Goal: Contribute content: Contribute content

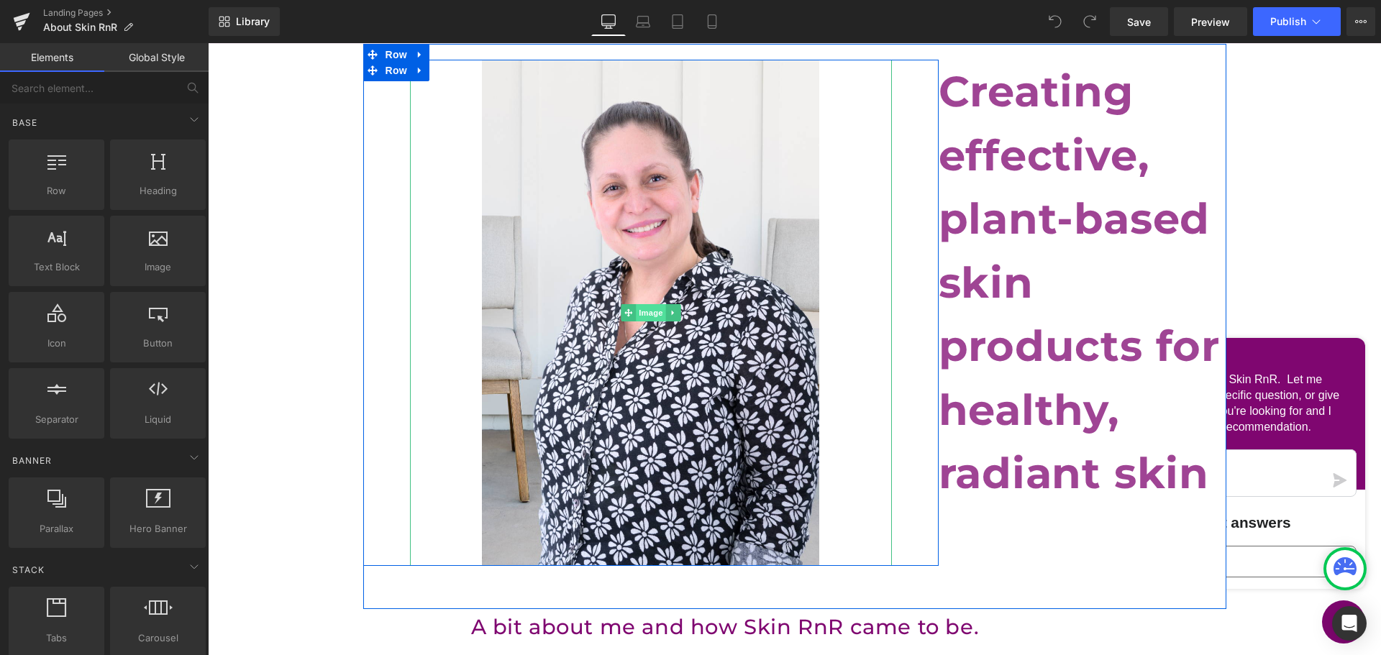
click at [641, 308] on span "Image" at bounding box center [651, 312] width 30 height 17
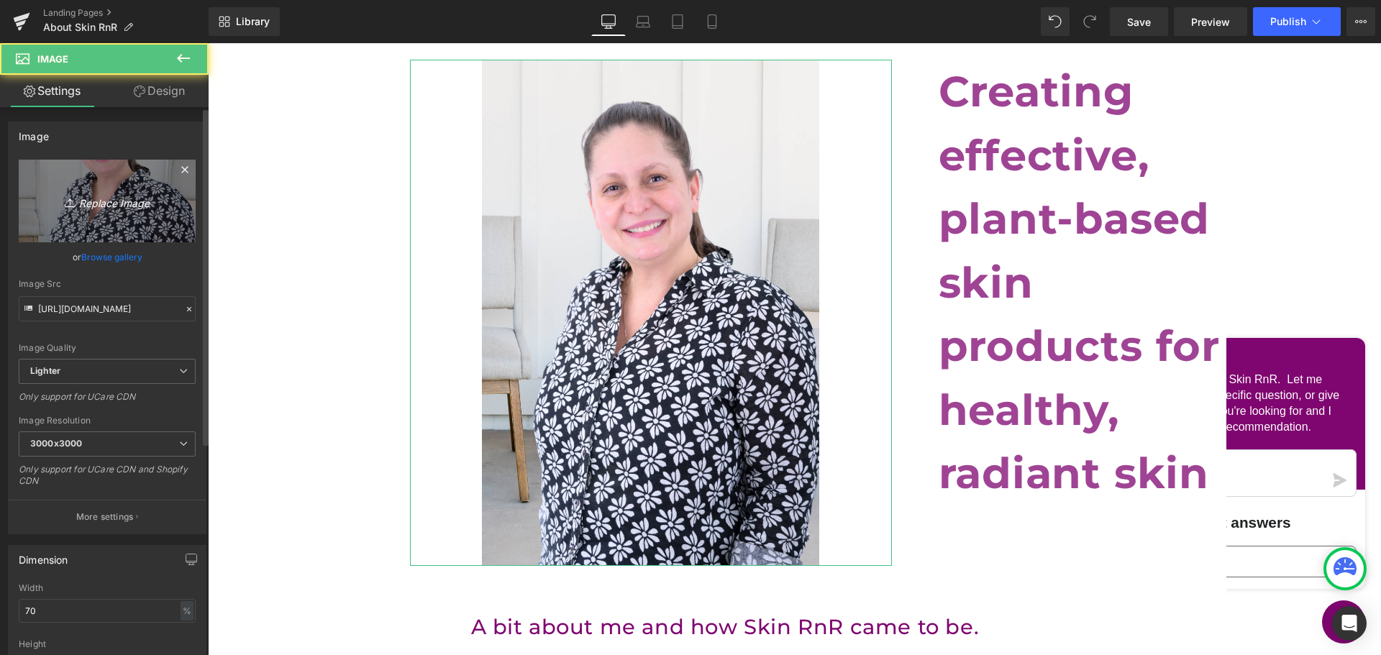
click at [88, 211] on link "Replace Image" at bounding box center [107, 201] width 177 height 83
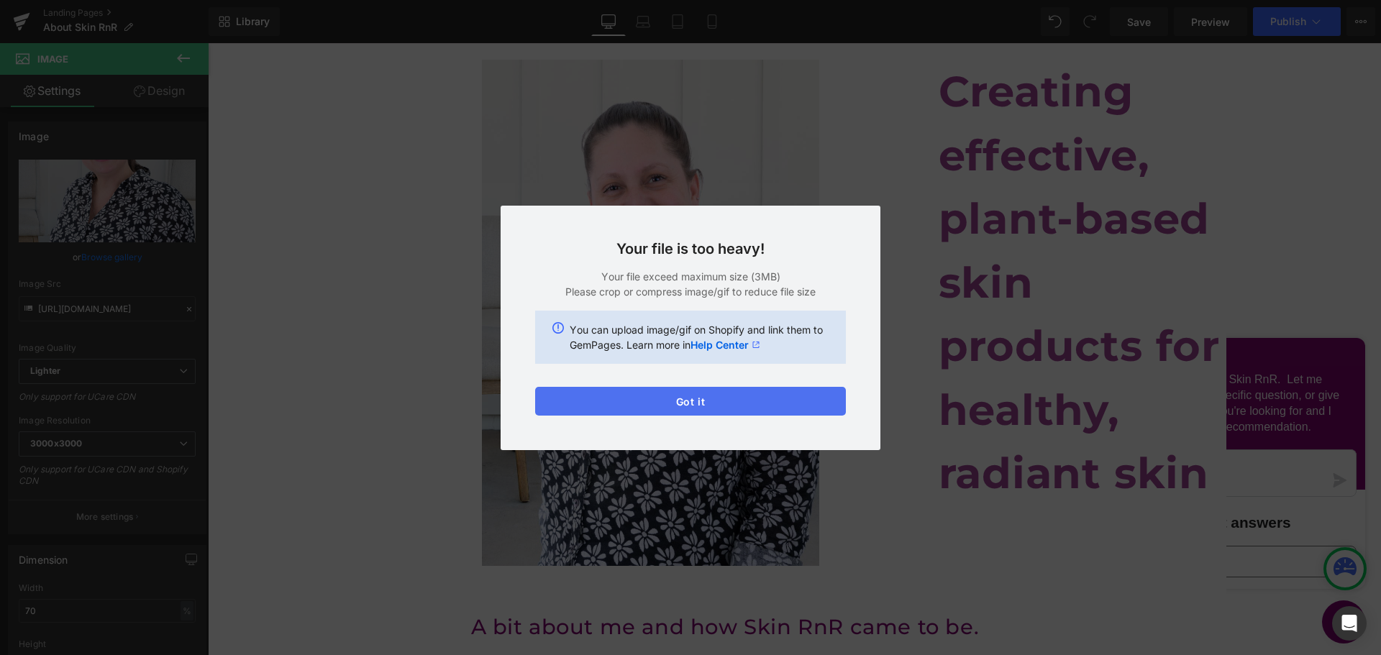
click at [772, 399] on button "Got it" at bounding box center [690, 401] width 311 height 29
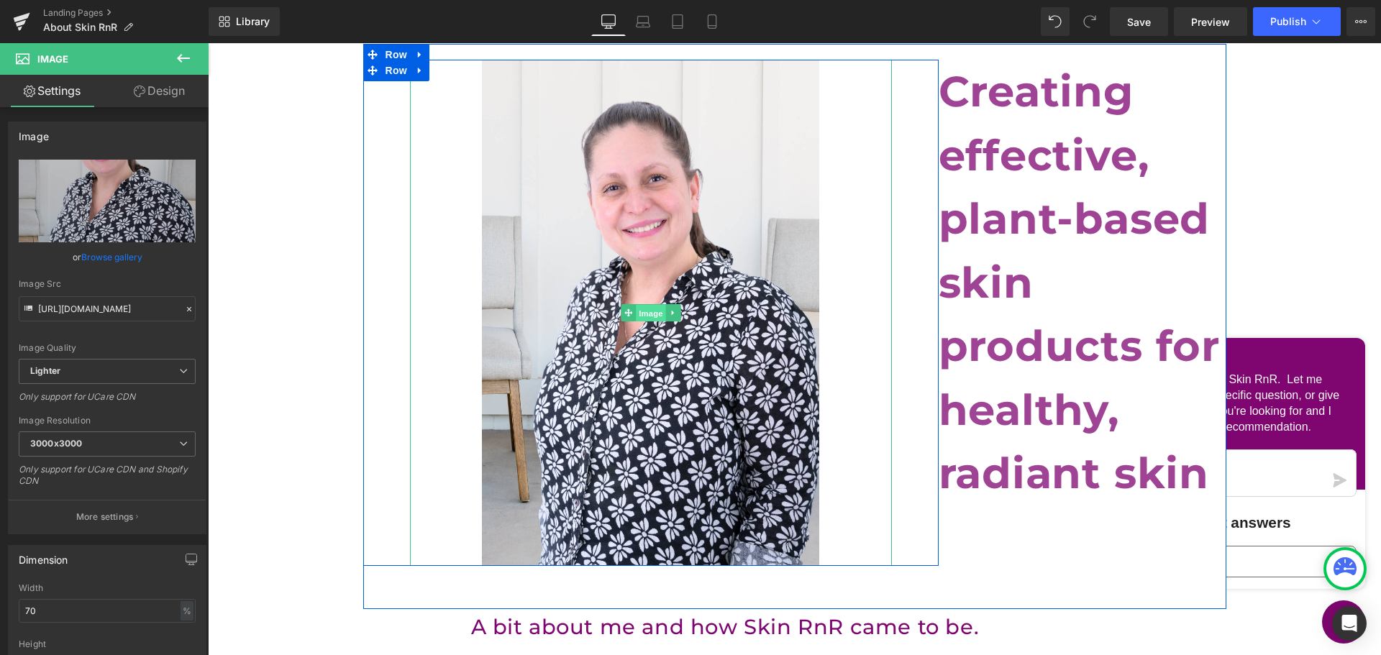
click at [642, 314] on span "Image" at bounding box center [651, 313] width 30 height 17
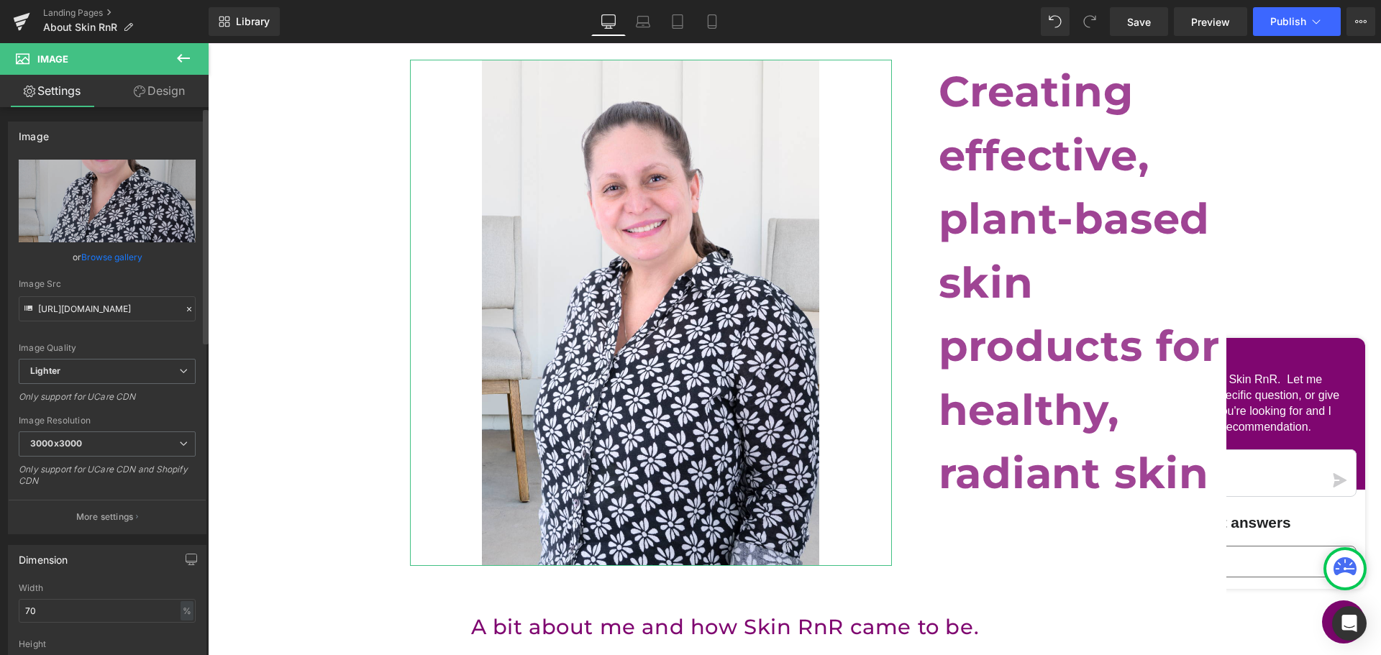
click at [107, 244] on div "Image Quality Lighter Lightest Lighter Lighter Lightest Only support for UCare …" at bounding box center [107, 259] width 177 height 199
click at [111, 255] on link "Browse gallery" at bounding box center [111, 257] width 61 height 25
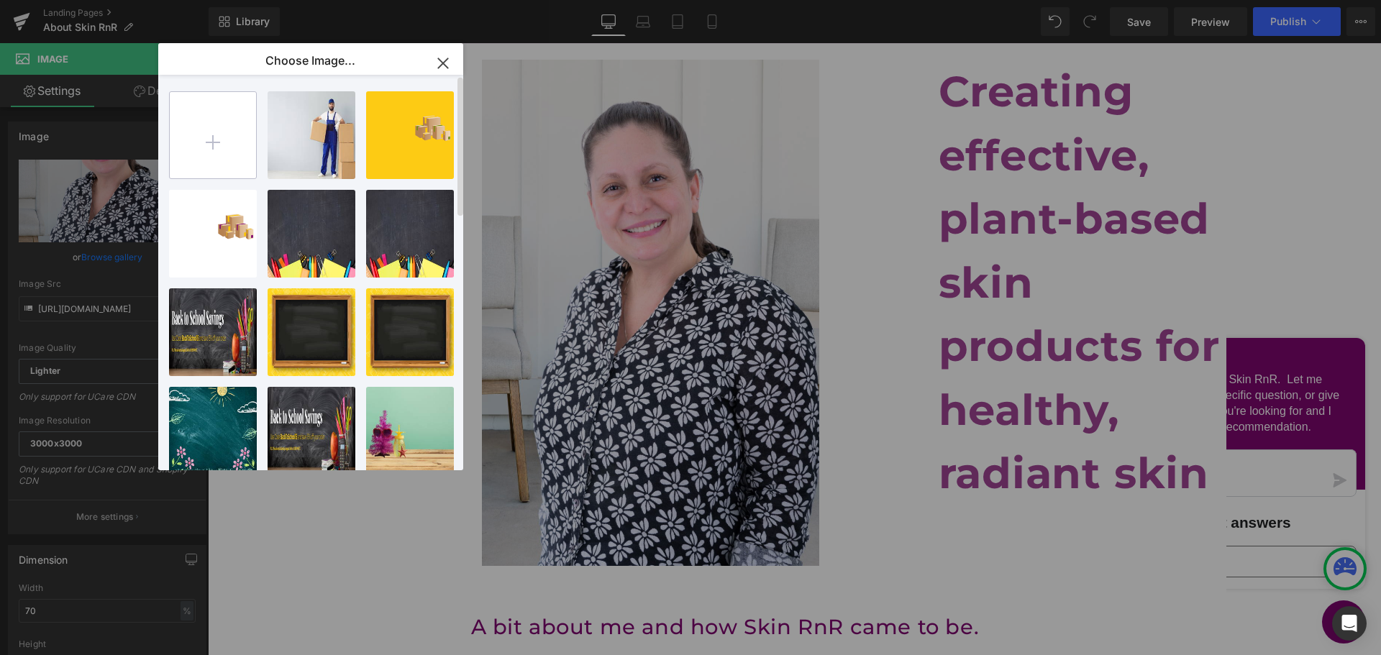
click at [233, 155] on input "file" at bounding box center [213, 135] width 86 height 86
type input "C:\fakepath\[PERSON_NAME] 2025 FB.png"
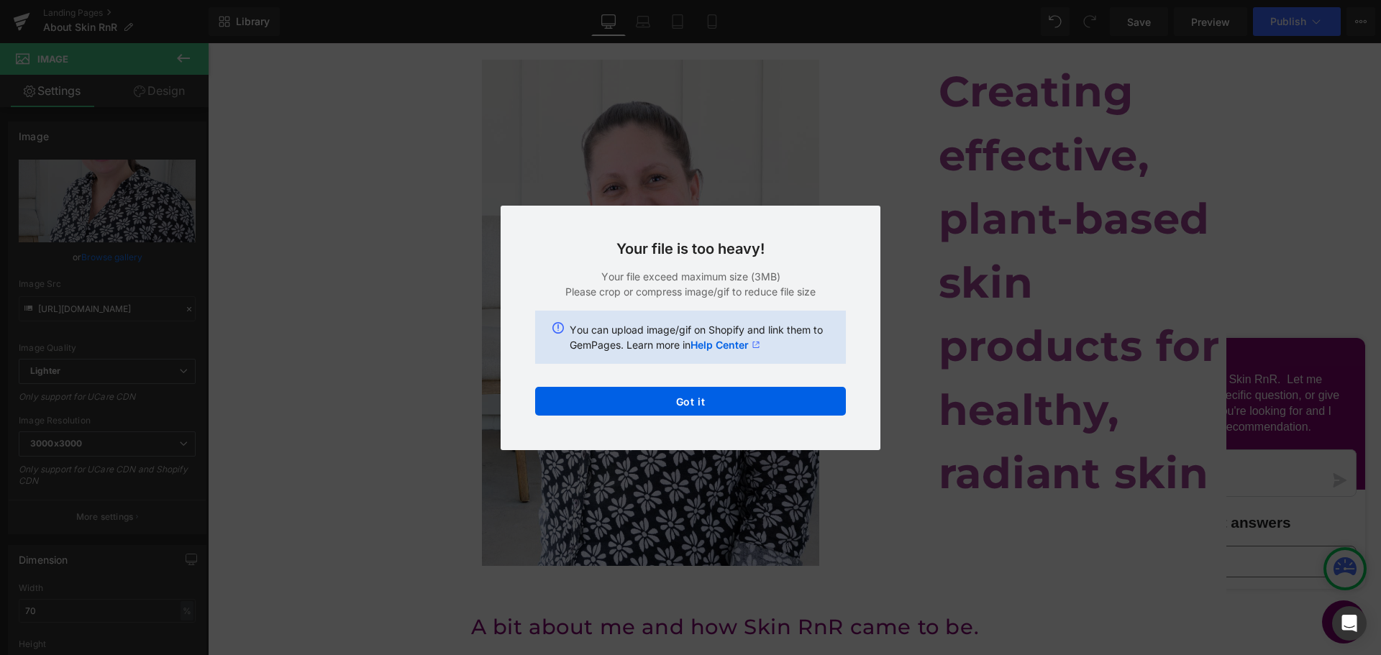
click at [705, 0] on div "Text Color Highlight Color #333333 Choose Image... Back to Library Insert Shipp…" at bounding box center [690, 0] width 1381 height 0
click at [716, 403] on button "Got it" at bounding box center [690, 401] width 311 height 29
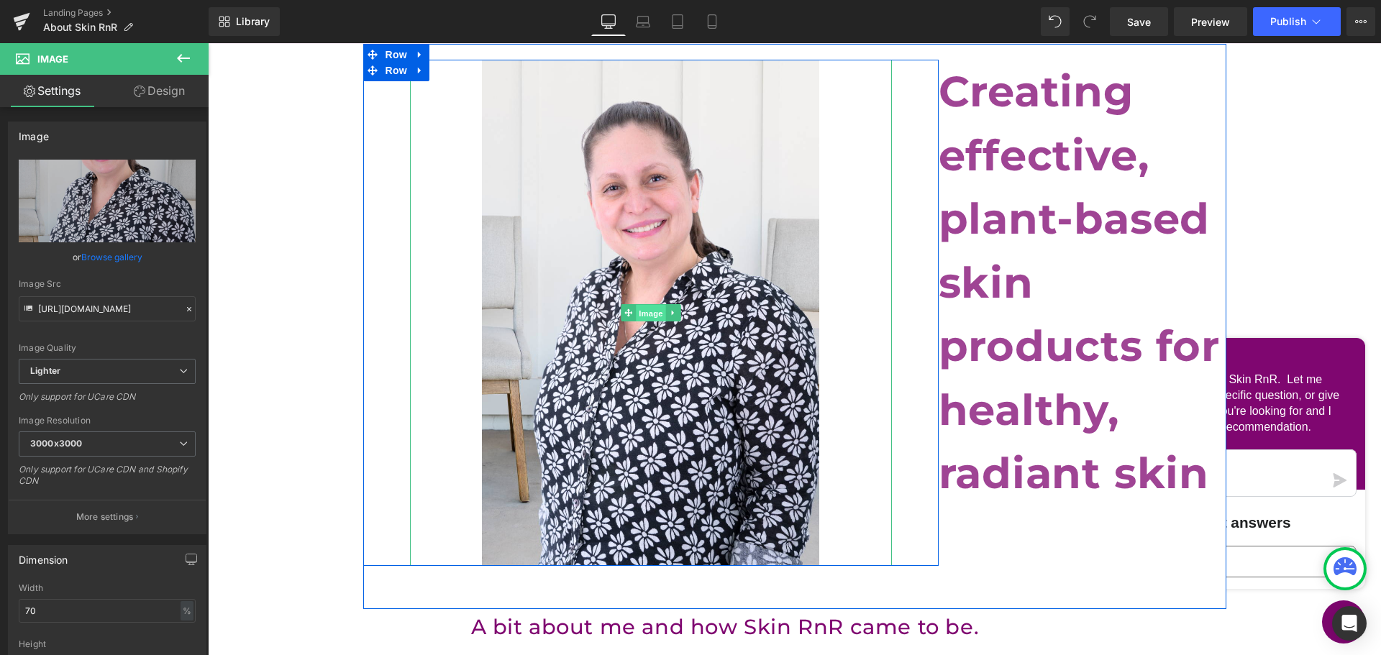
click at [647, 307] on span "Image" at bounding box center [651, 313] width 30 height 17
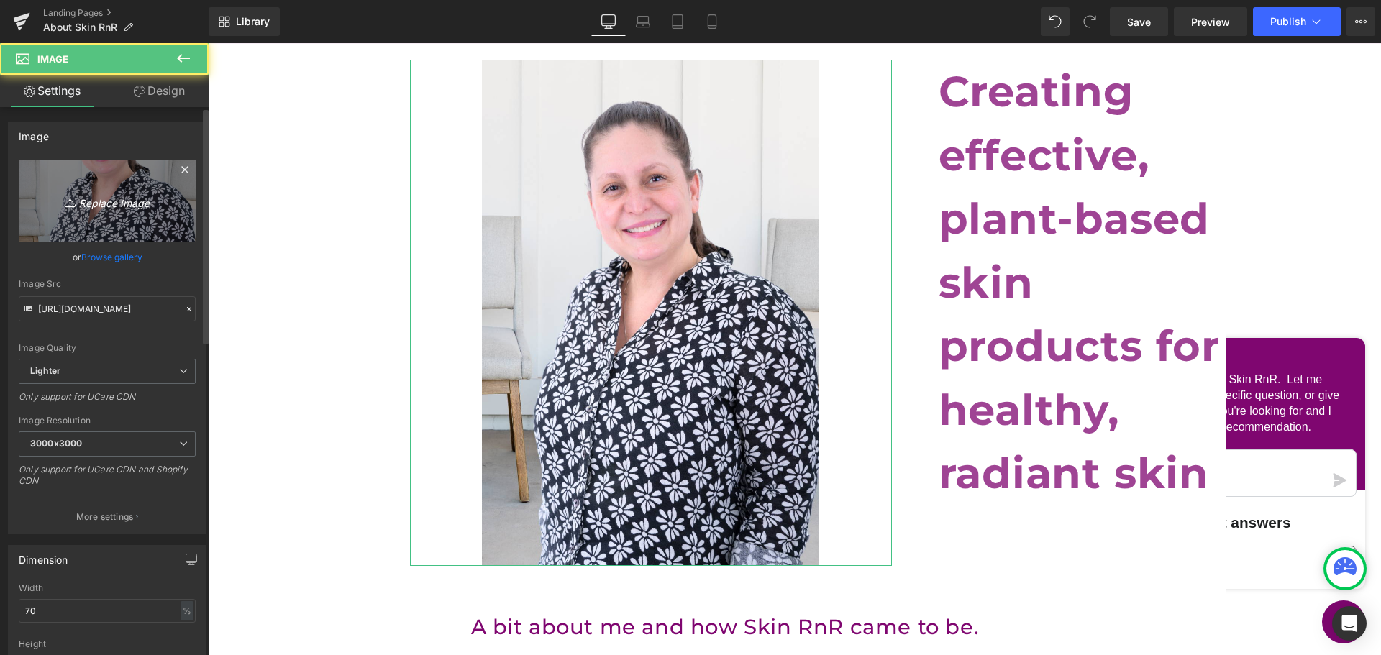
click at [120, 222] on link "Replace Image" at bounding box center [107, 201] width 177 height 83
type input "C:\fakepath\[PERSON_NAME] 2025 FB (1).png"
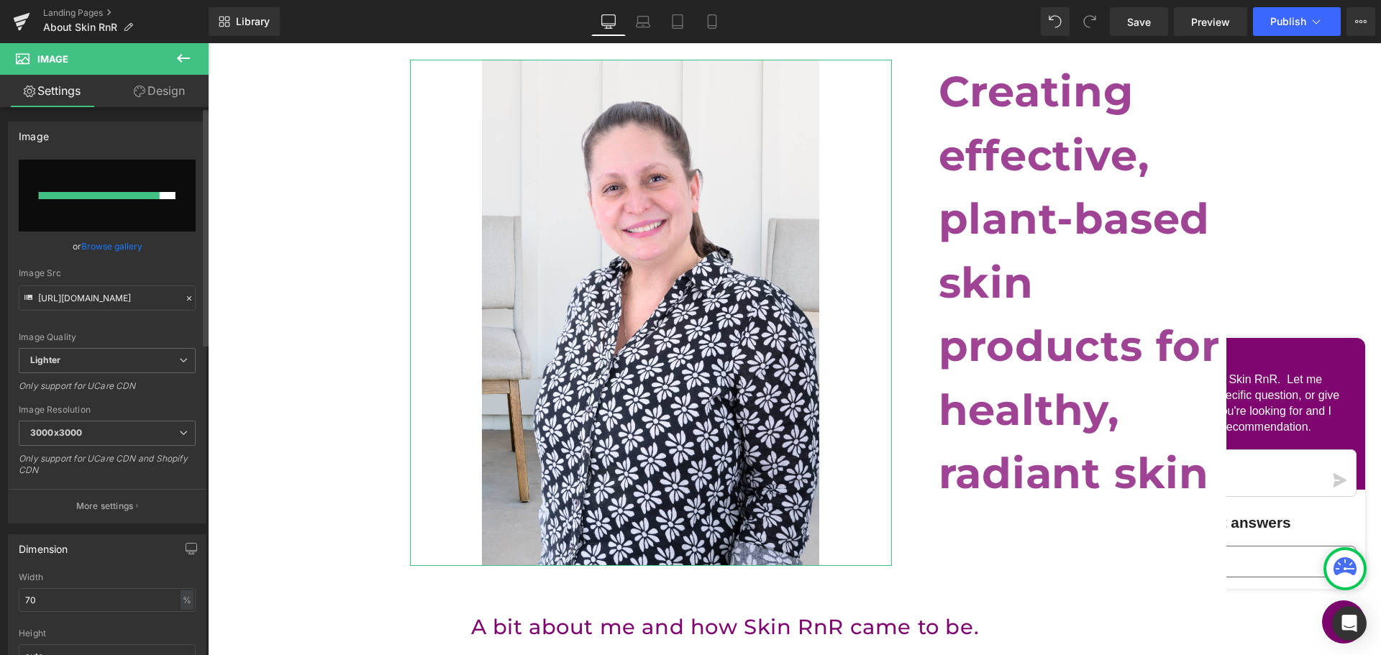
click at [111, 247] on link "Browse gallery" at bounding box center [111, 246] width 61 height 25
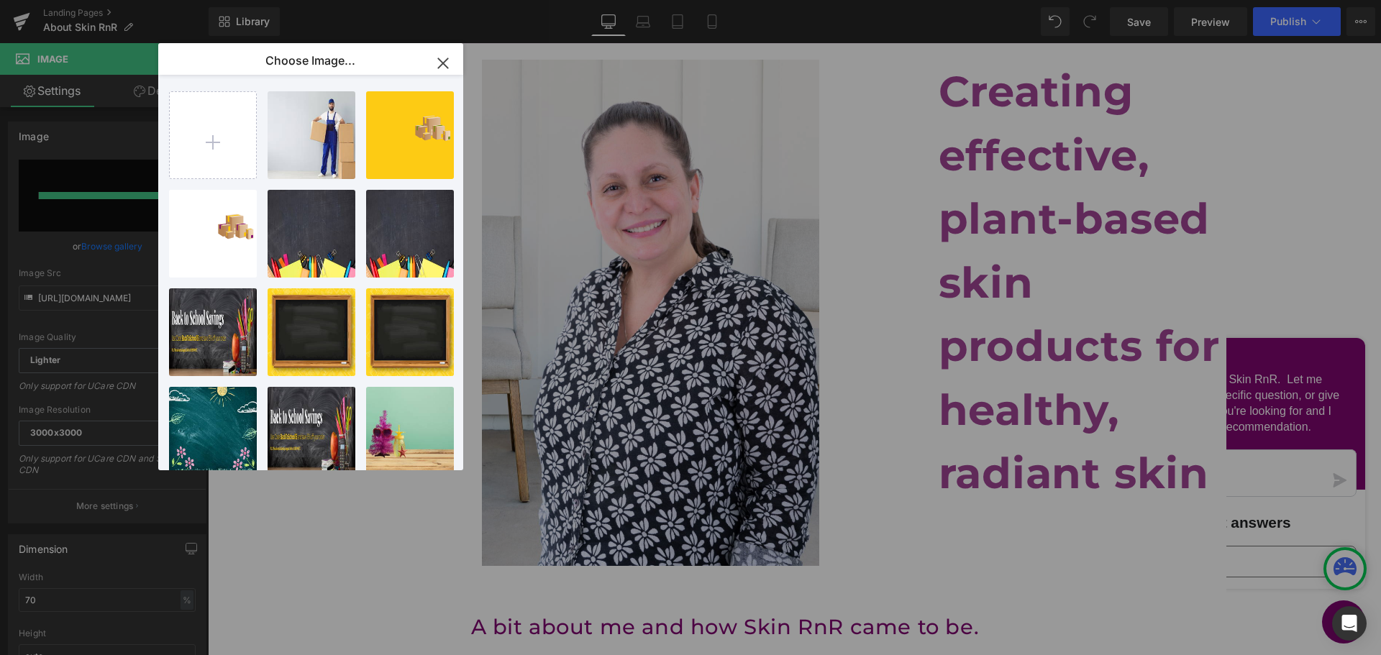
click at [440, 70] on icon "button" at bounding box center [443, 63] width 23 height 23
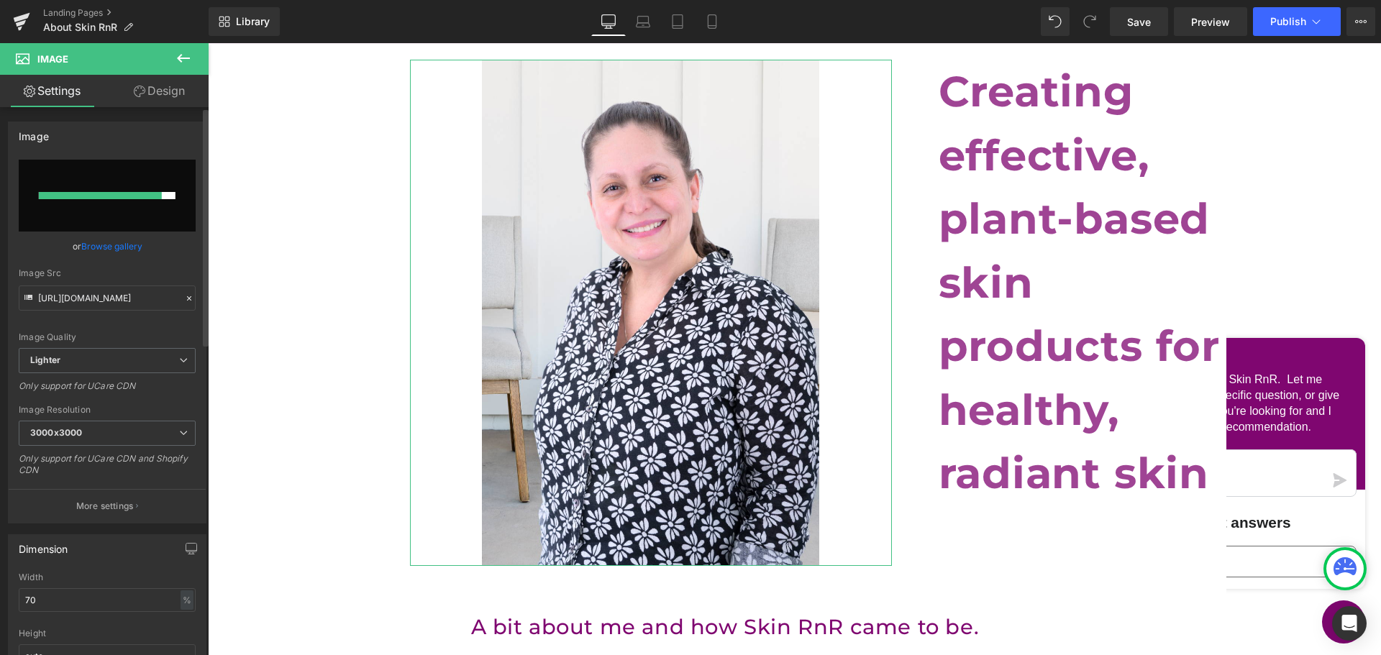
click at [142, 222] on input "file" at bounding box center [107, 196] width 177 height 72
click at [120, 247] on link "Browse gallery" at bounding box center [111, 246] width 61 height 25
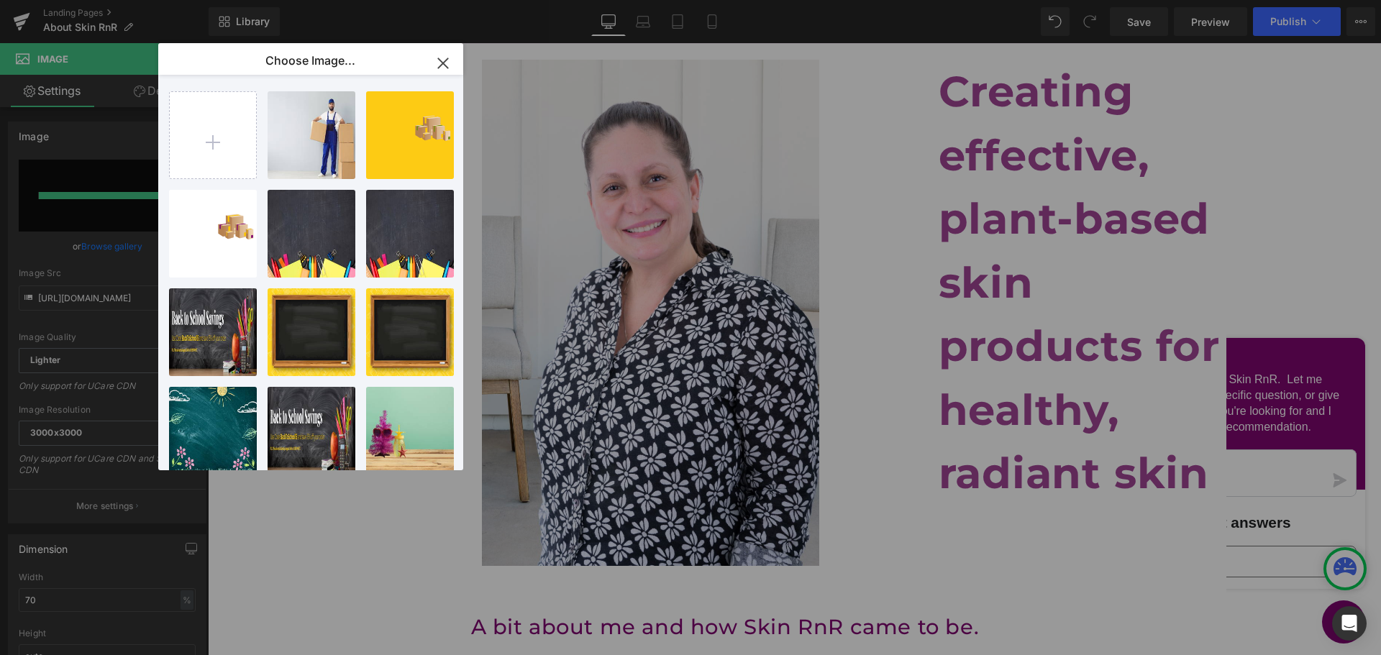
click at [439, 66] on icon "button" at bounding box center [443, 63] width 23 height 23
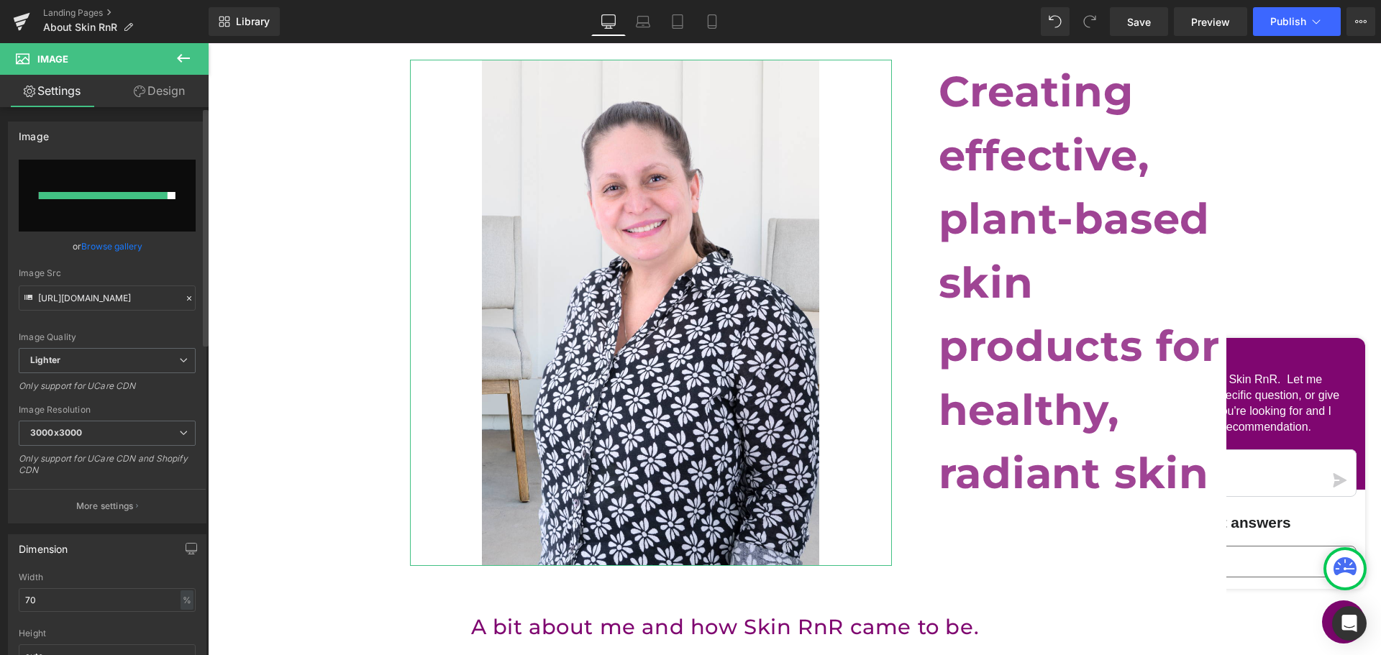
click at [126, 178] on input "file" at bounding box center [107, 196] width 177 height 72
click at [108, 248] on link "Browse gallery" at bounding box center [111, 246] width 61 height 25
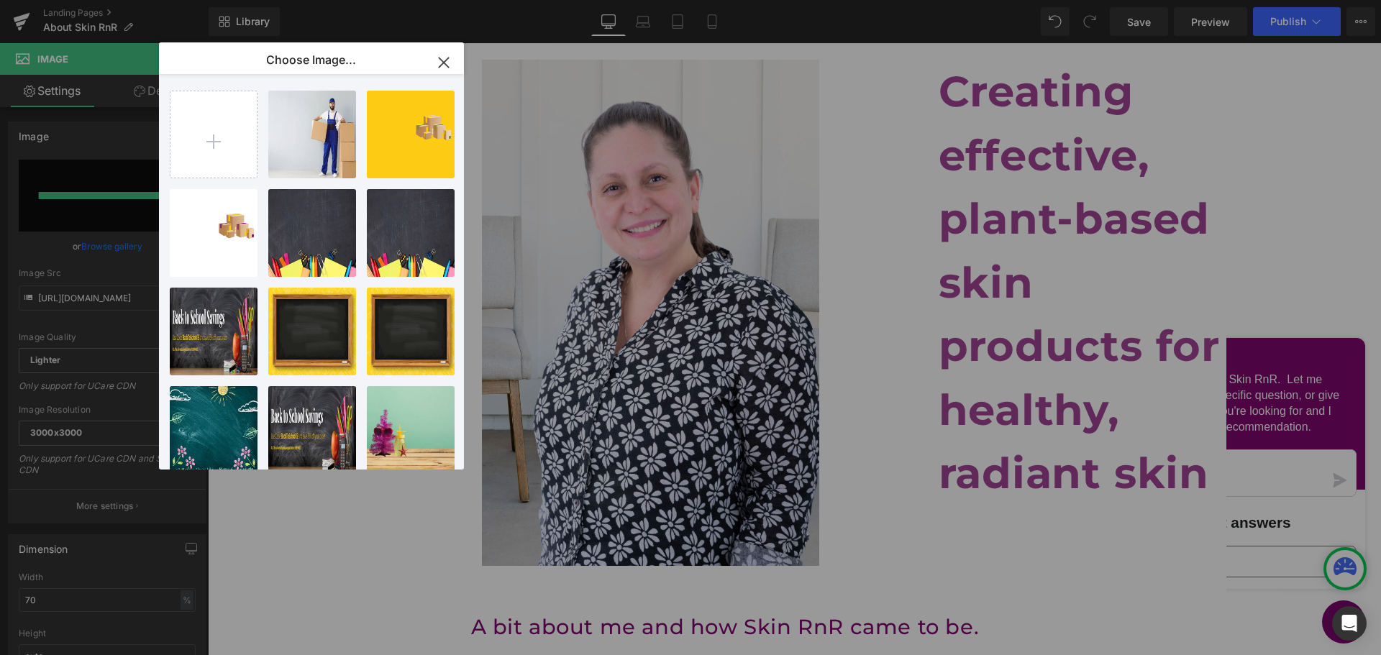
click at [434, 60] on icon "button" at bounding box center [443, 62] width 23 height 23
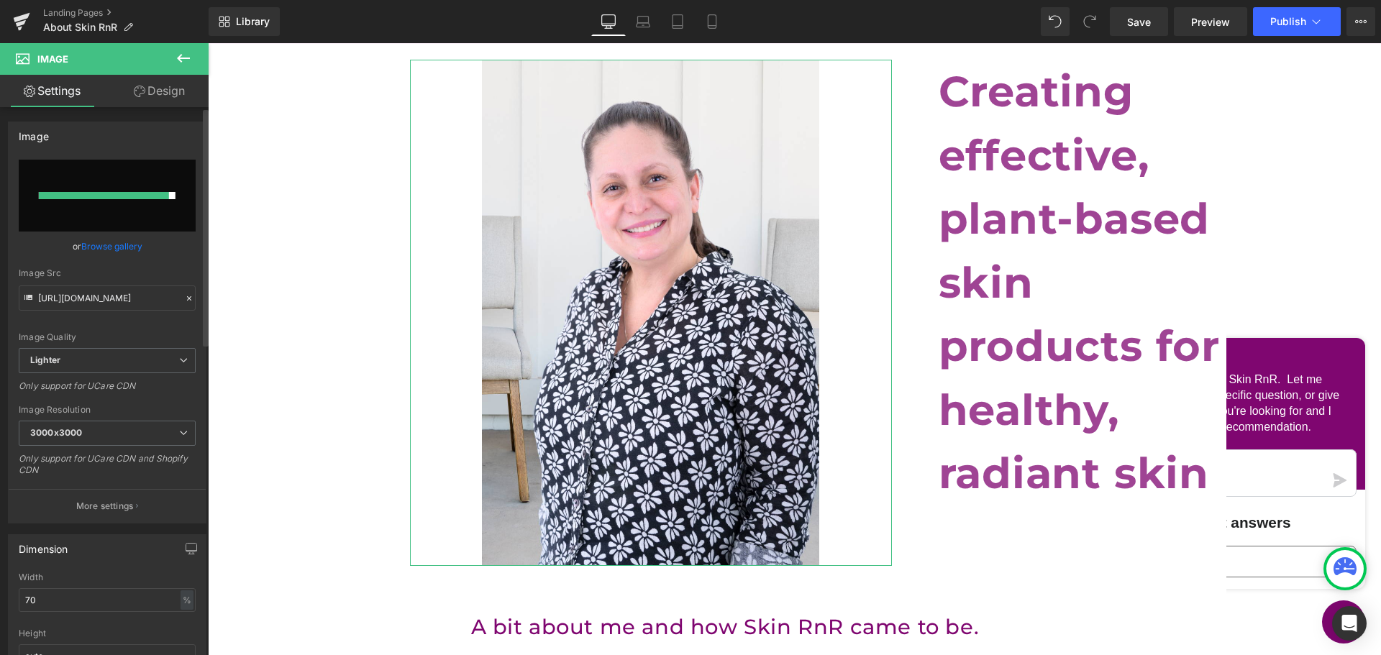
click at [133, 251] on link "Browse gallery" at bounding box center [111, 246] width 61 height 25
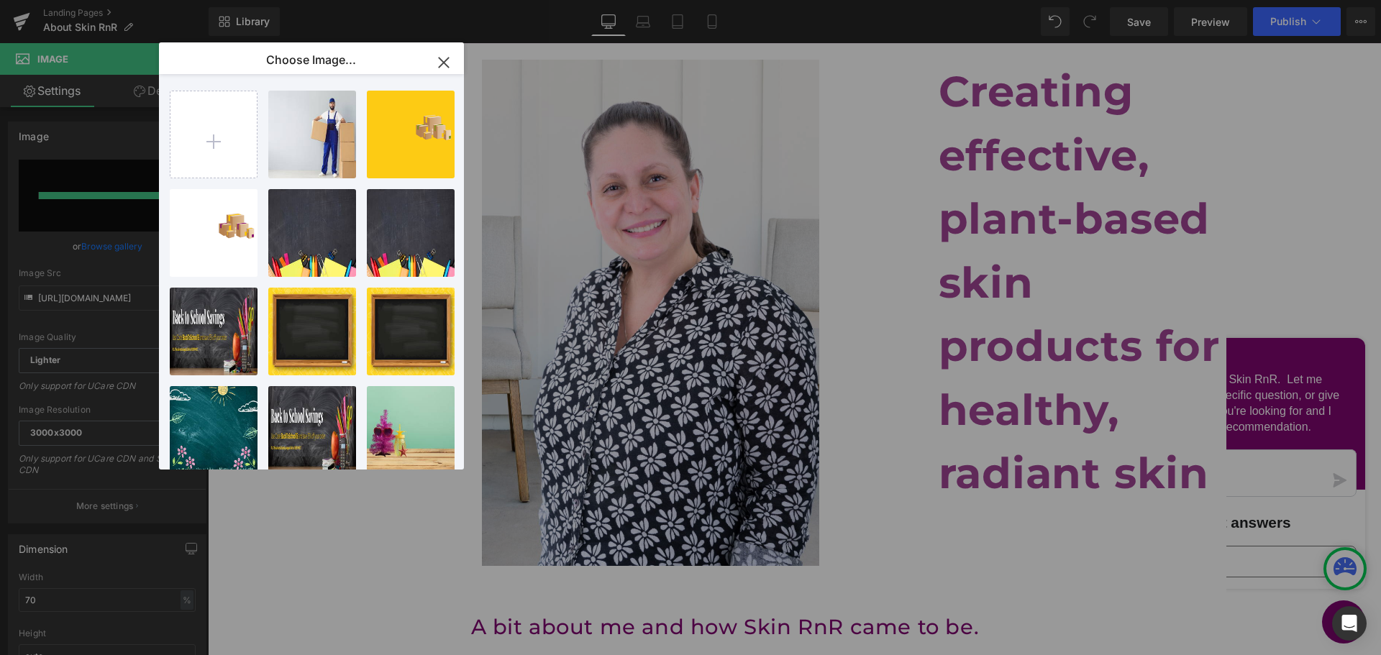
click at [442, 62] on icon "button" at bounding box center [443, 62] width 9 height 9
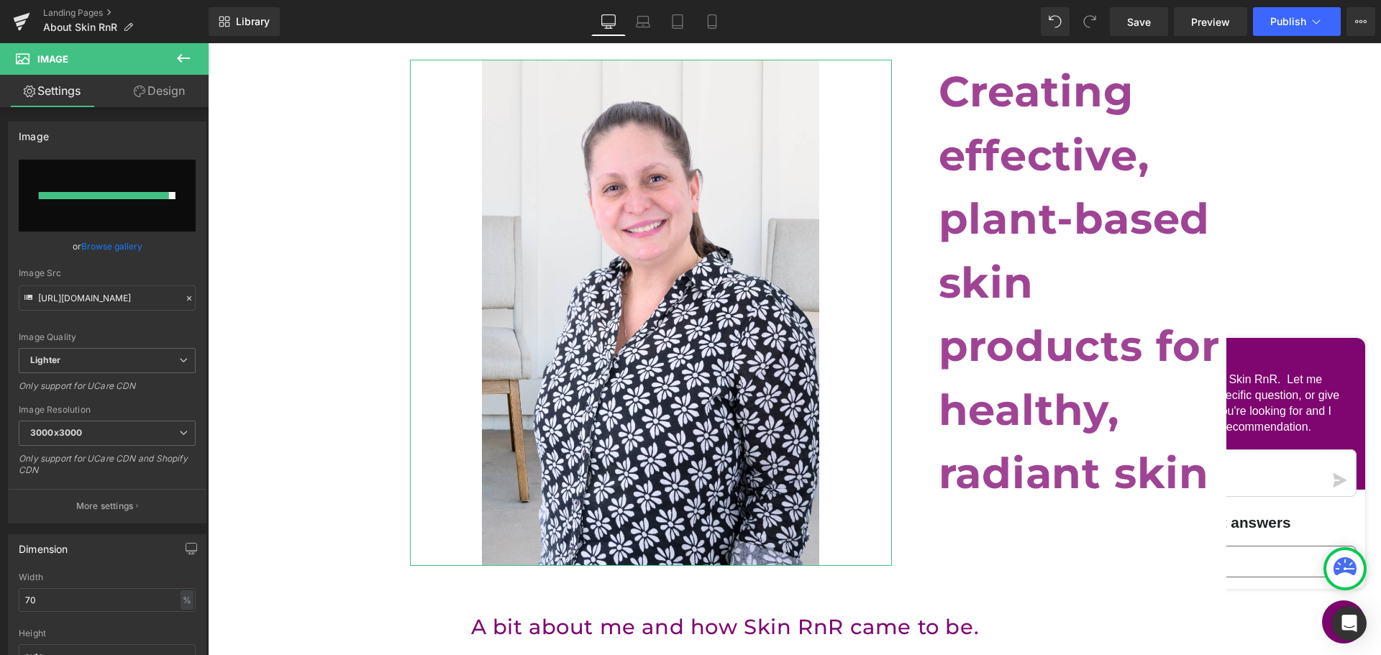
click at [144, 96] on link "Design" at bounding box center [159, 91] width 104 height 32
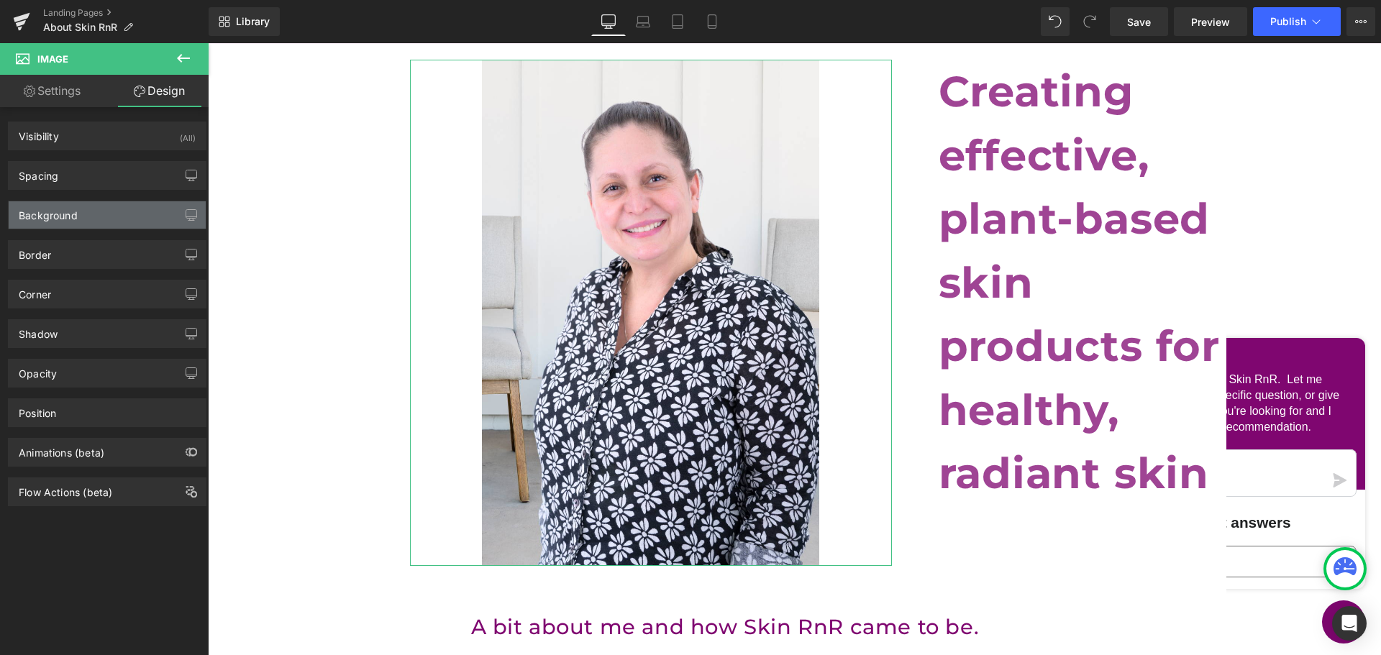
click at [84, 211] on div "Background" at bounding box center [107, 214] width 197 height 27
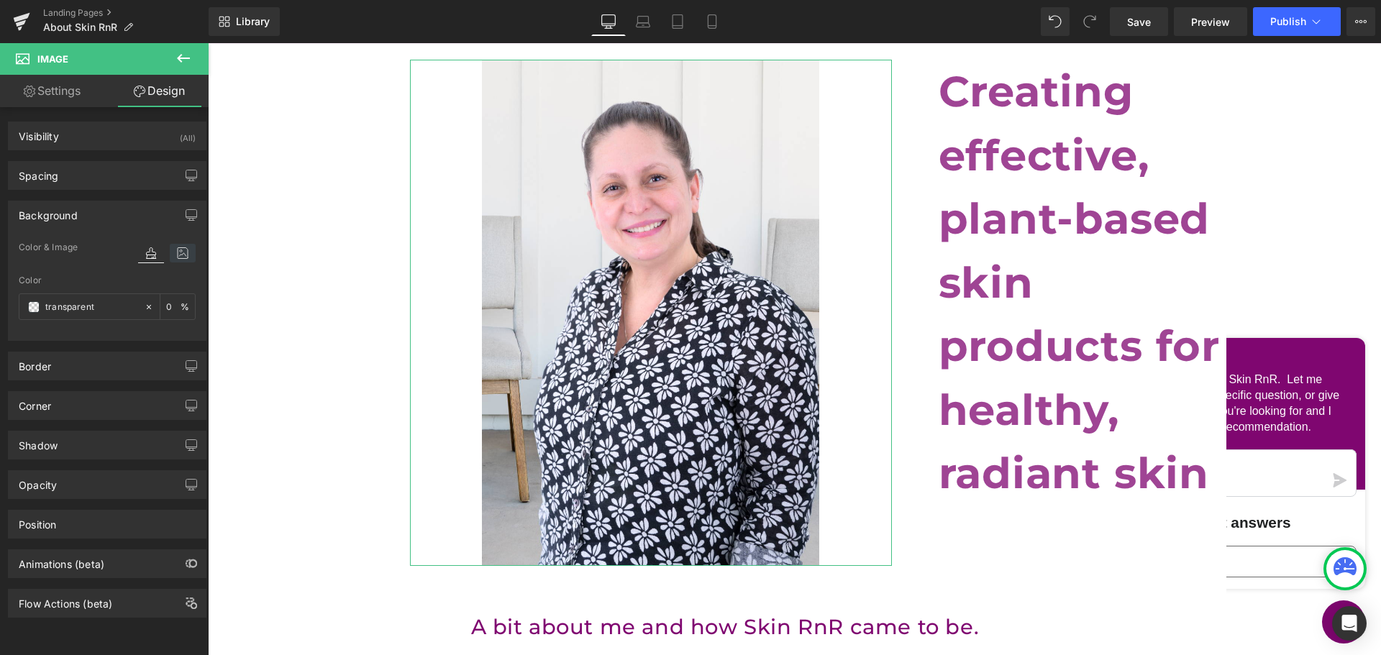
click at [183, 252] on icon at bounding box center [183, 253] width 26 height 19
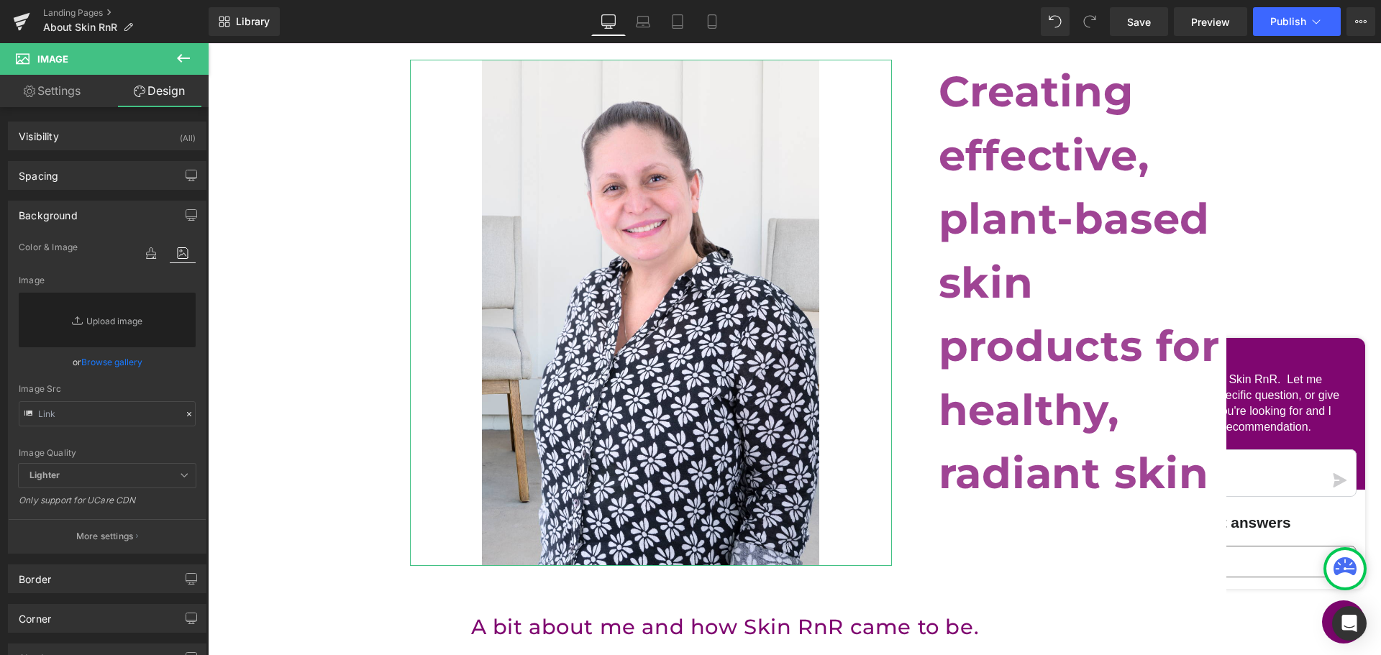
click at [181, 257] on icon at bounding box center [183, 253] width 26 height 19
click at [111, 358] on link "Browse gallery" at bounding box center [111, 362] width 61 height 25
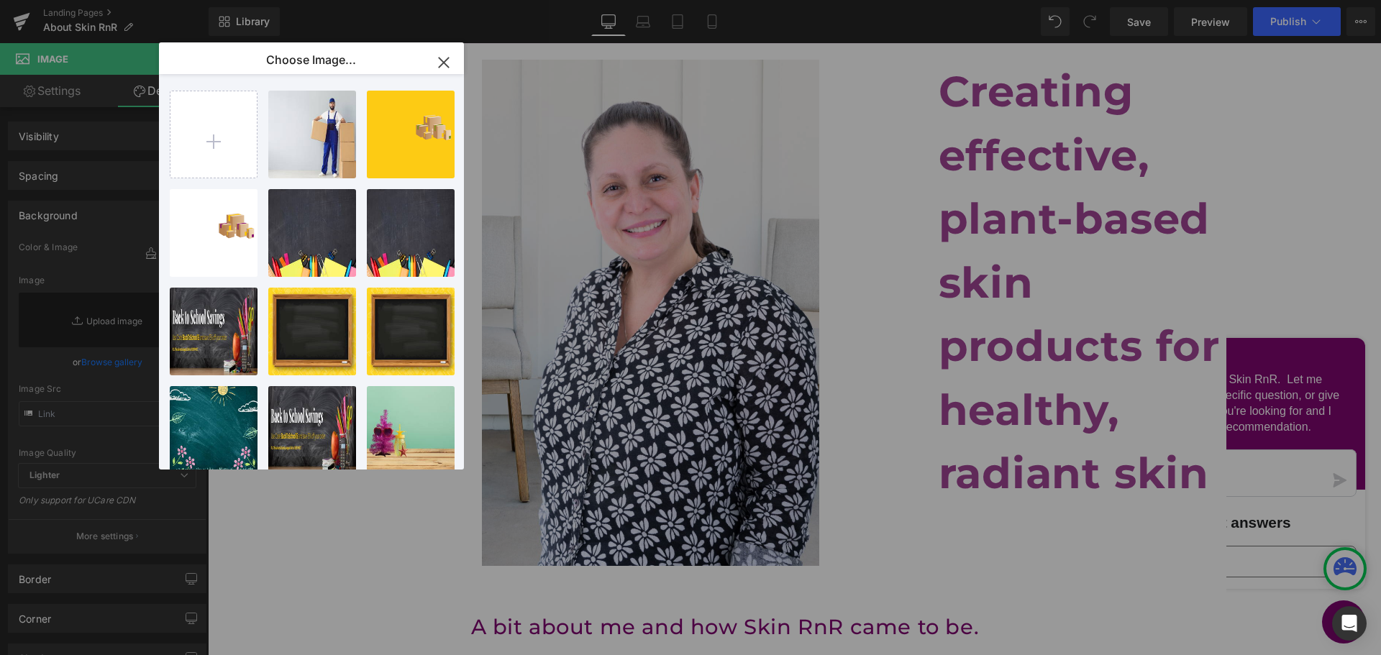
click at [440, 65] on icon "button" at bounding box center [443, 62] width 23 height 23
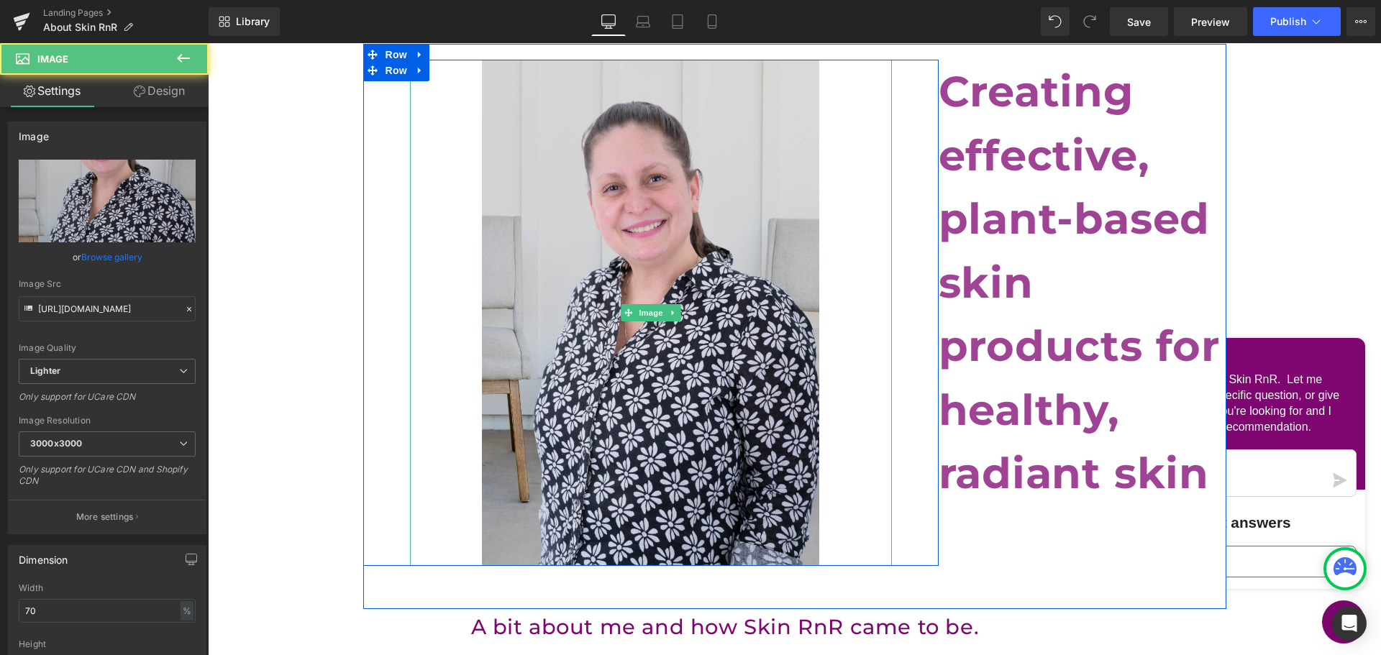
click at [665, 208] on img at bounding box center [650, 313] width 337 height 506
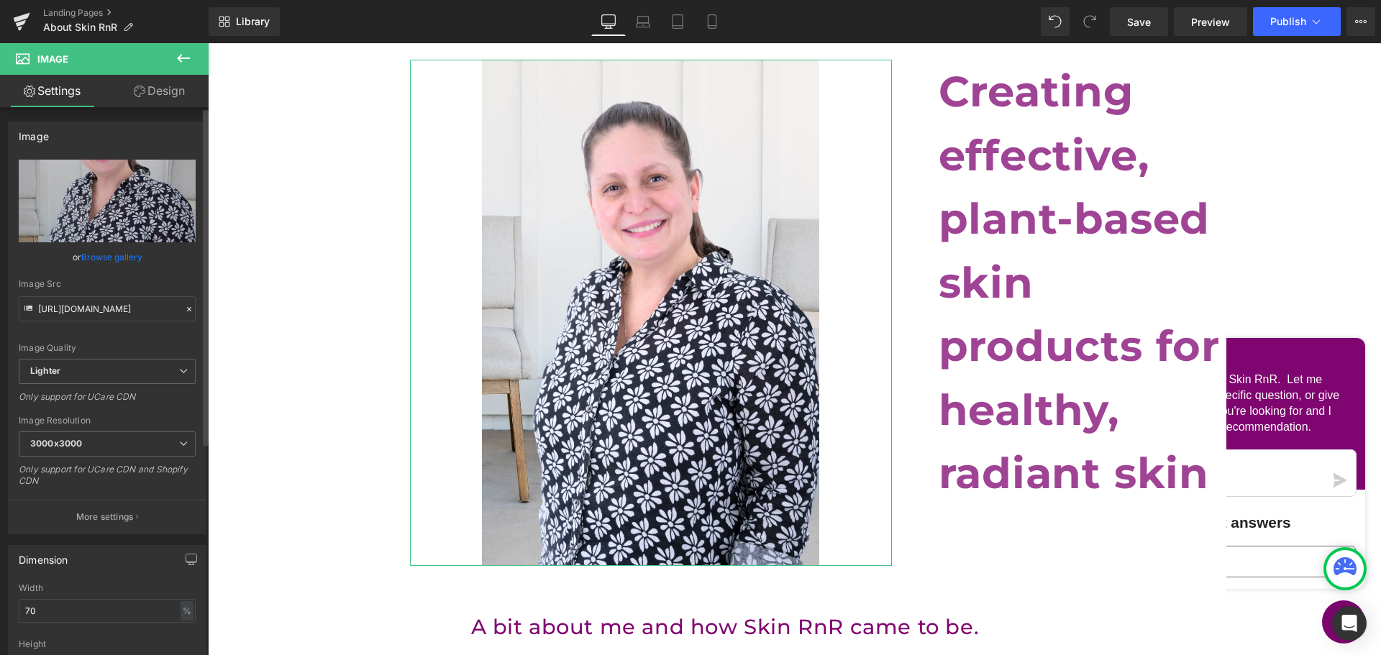
click at [113, 264] on link "Browse gallery" at bounding box center [111, 257] width 61 height 25
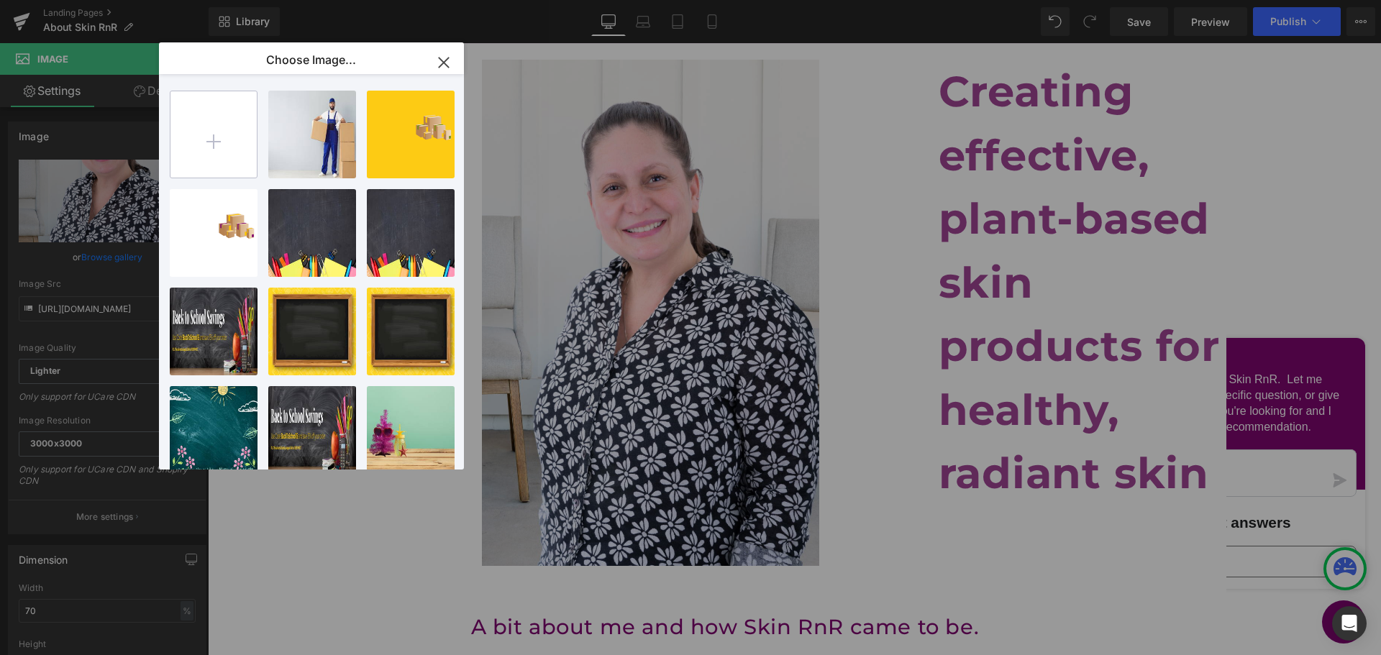
click at [203, 165] on input "file" at bounding box center [213, 134] width 86 height 86
type input "C:\fakepath\[PERSON_NAME] 2025 FB (1).png"
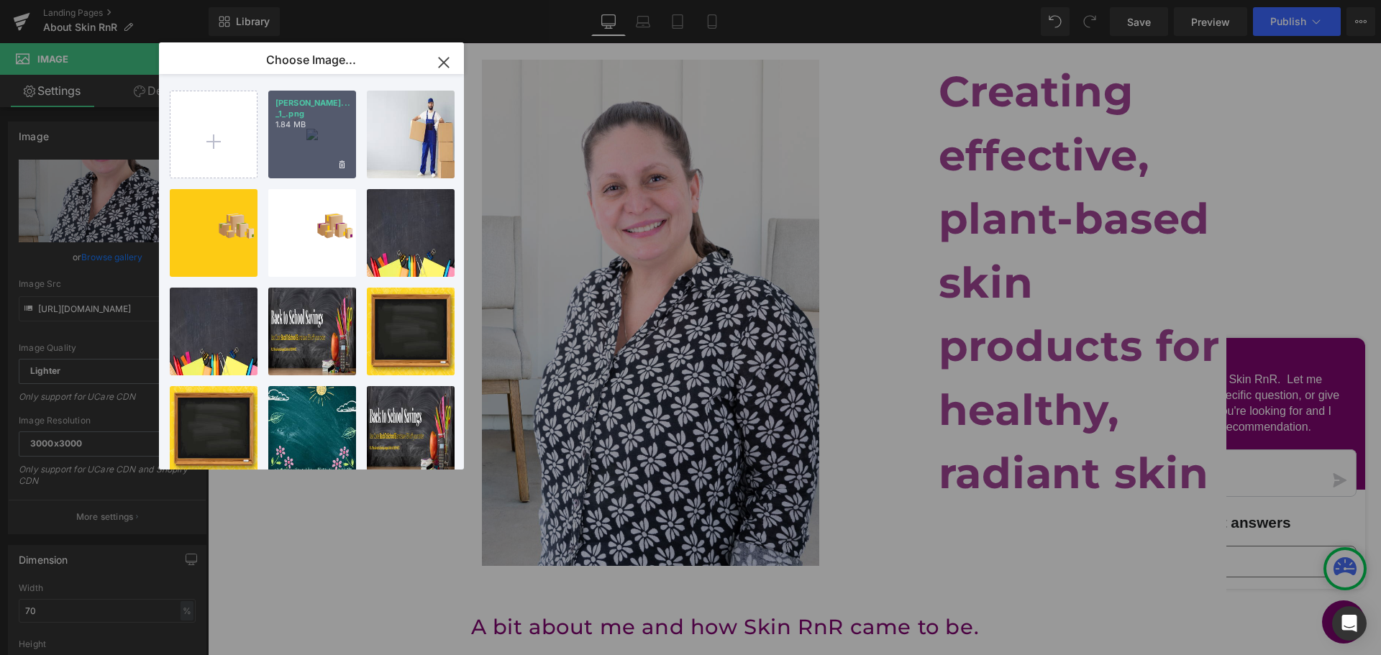
click at [320, 128] on div "[PERSON_NAME]... _1_.png 1.84 MB" at bounding box center [312, 135] width 88 height 88
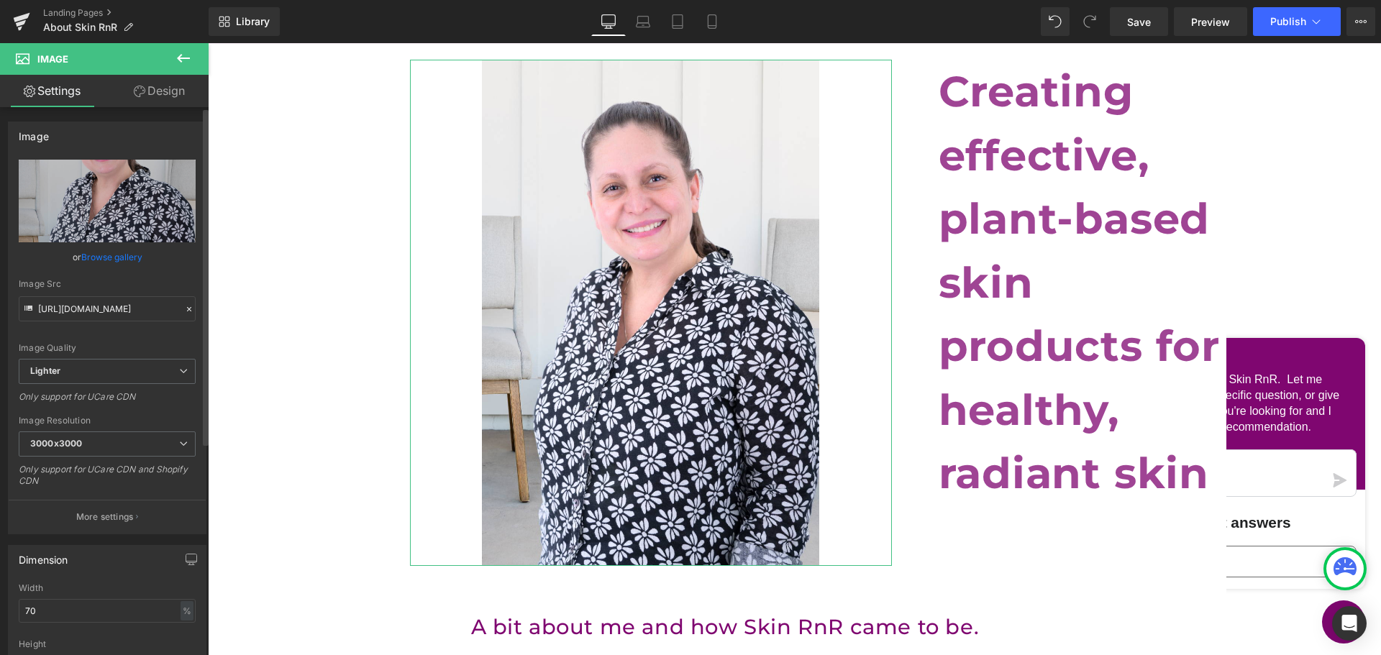
click at [112, 257] on link "Browse gallery" at bounding box center [111, 257] width 61 height 25
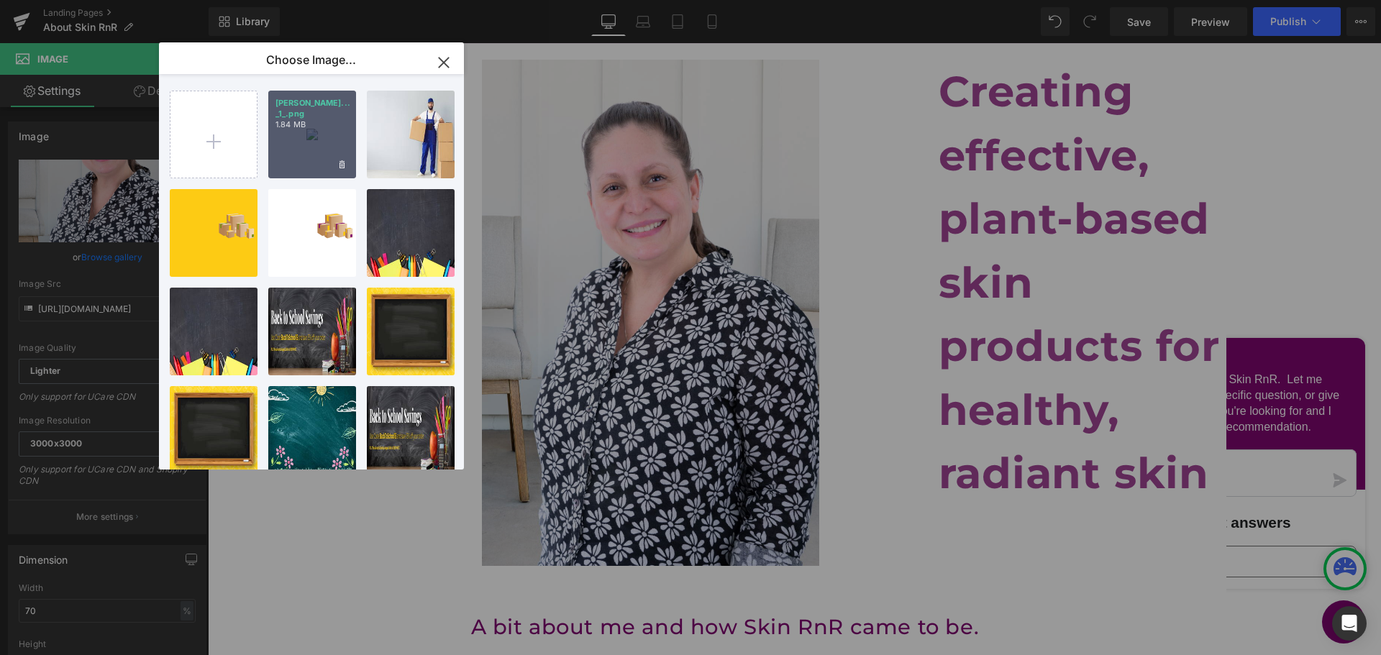
click at [327, 163] on div "[PERSON_NAME]... _1_.png 1.84 MB" at bounding box center [312, 135] width 88 height 88
type input "[URL][DOMAIN_NAME][PERSON_NAME]"
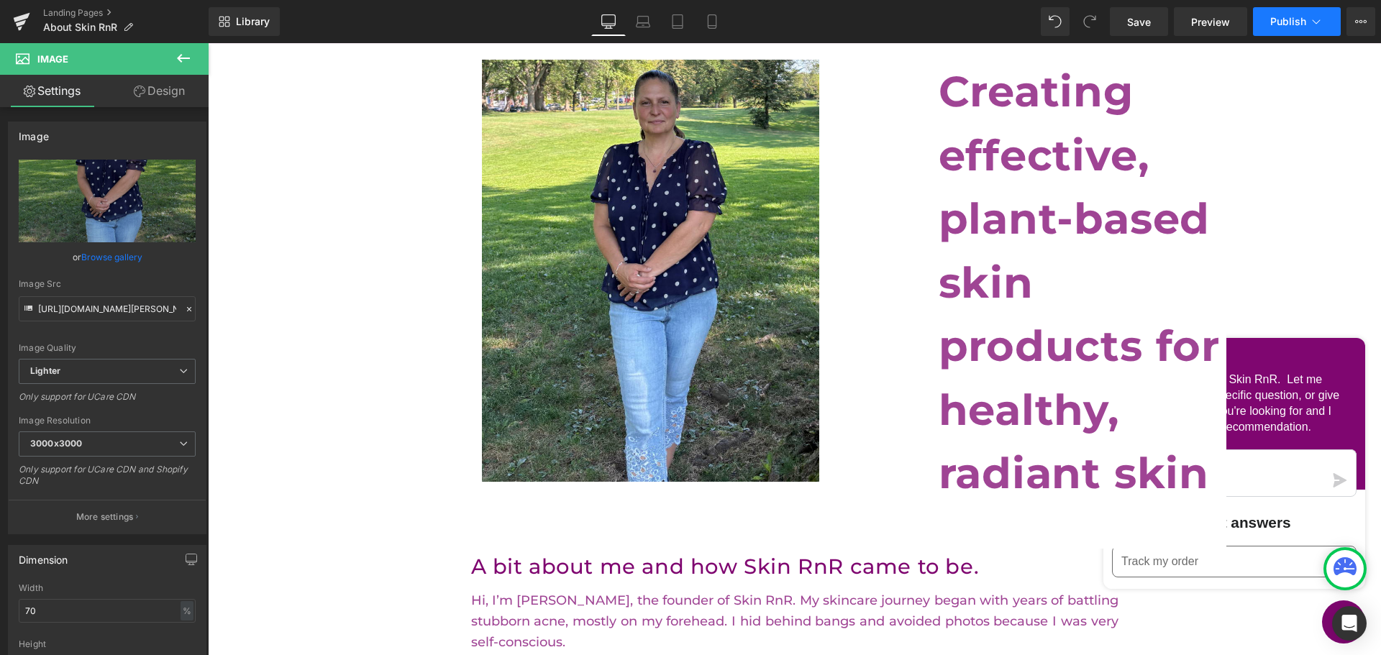
click at [1295, 22] on span "Publish" at bounding box center [1288, 22] width 36 height 12
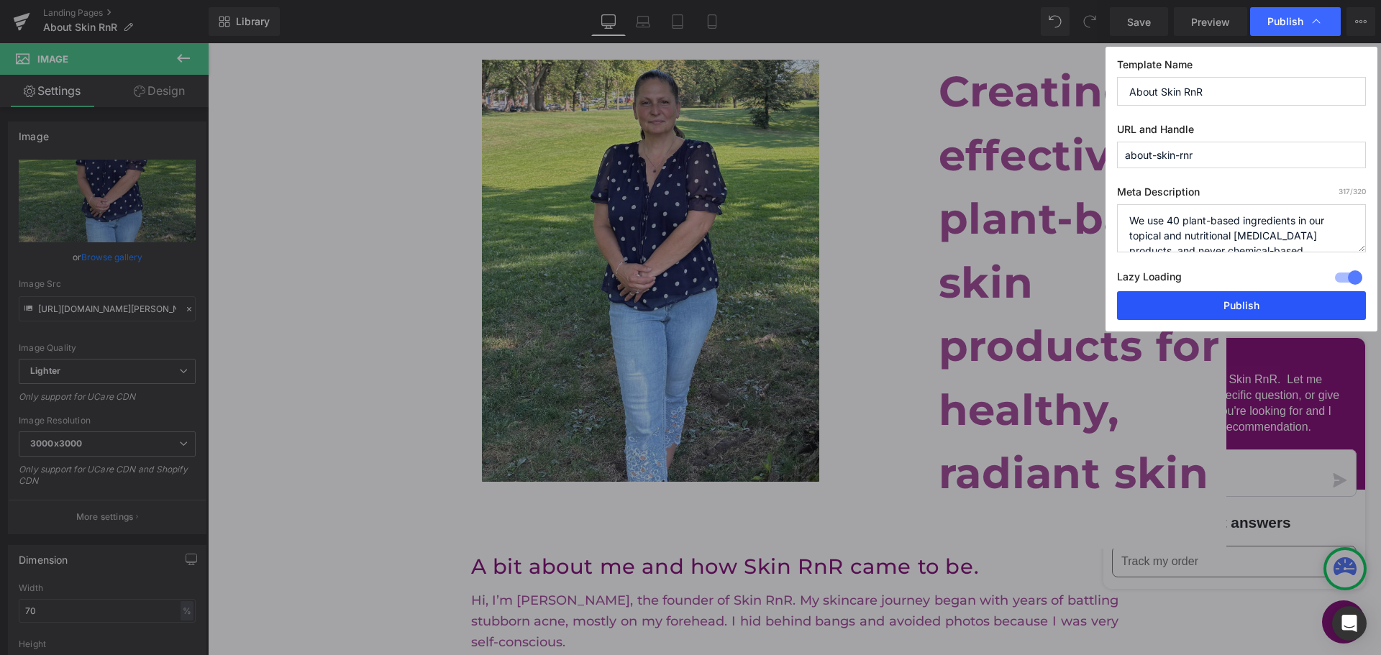
drag, startPoint x: 1264, startPoint y: 310, endPoint x: 1054, endPoint y: 241, distance: 221.8
click at [1264, 310] on button "Publish" at bounding box center [1241, 305] width 249 height 29
